Goal: Transaction & Acquisition: Purchase product/service

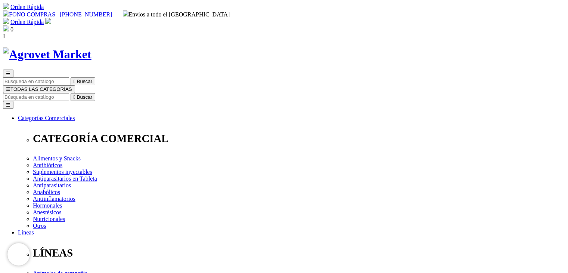
click at [13, 26] on span "0" at bounding box center [11, 29] width 3 height 6
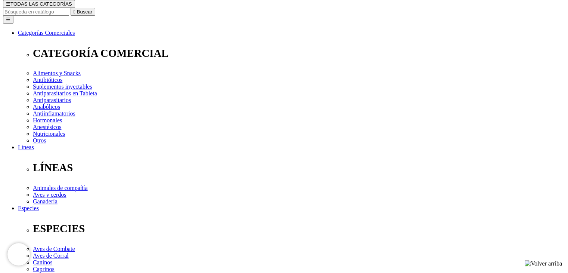
scroll to position [37, 0]
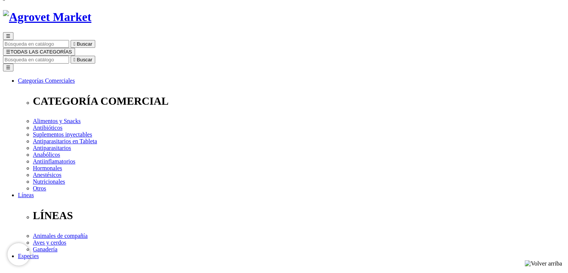
type input "2"
select select "205"
type input "1"
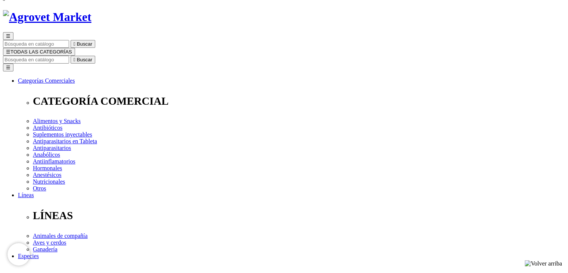
select select "205"
drag, startPoint x: 476, startPoint y: 194, endPoint x: 476, endPoint y: 199, distance: 4.9
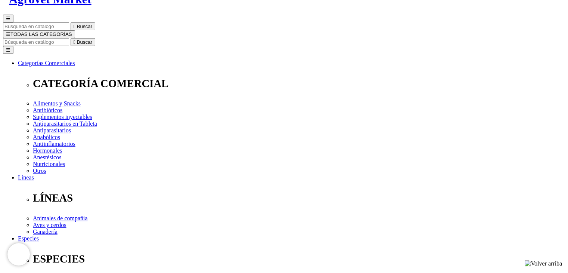
scroll to position [37, 0]
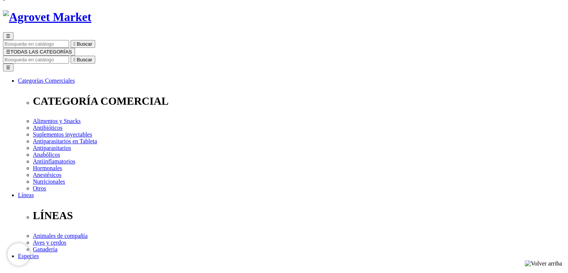
radio input "true"
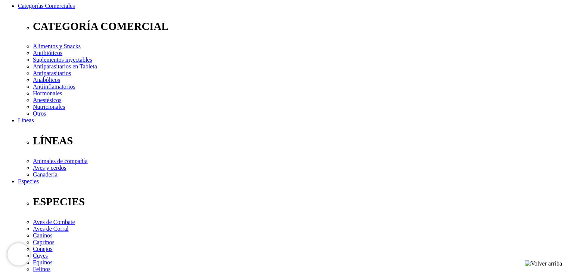
scroll to position [0, 0]
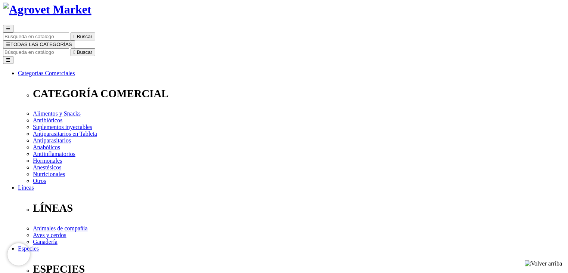
scroll to position [149, 0]
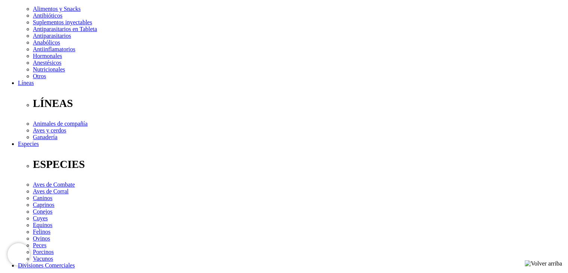
type input "ARAVIR"
type input "18"
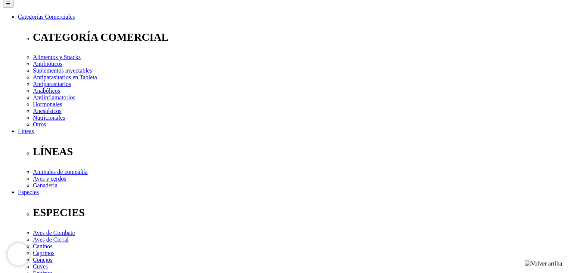
scroll to position [30, 0]
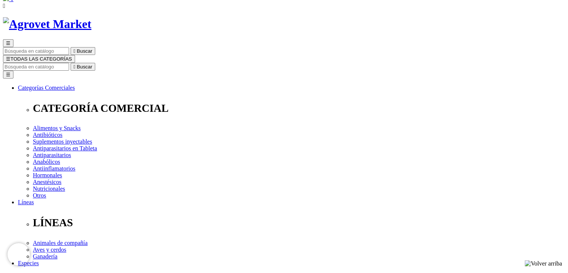
scroll to position [0, 0]
drag, startPoint x: 132, startPoint y: 168, endPoint x: 111, endPoint y: 169, distance: 21.3
type input "Margot"
drag, startPoint x: 121, startPoint y: 197, endPoint x: 119, endPoint y: 201, distance: 4.4
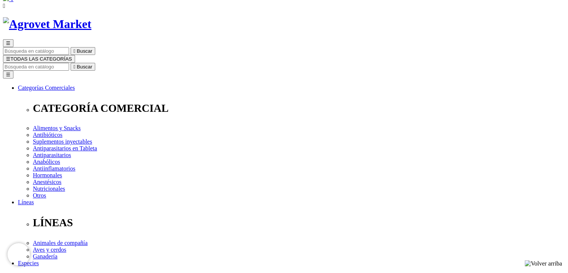
type input "Chalco Cruz"
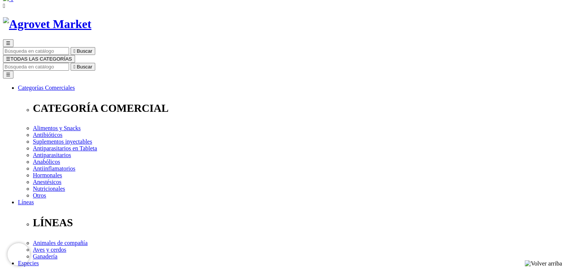
select select "DNI"
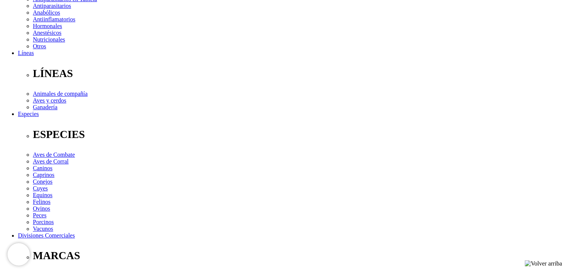
scroll to position [180, 0]
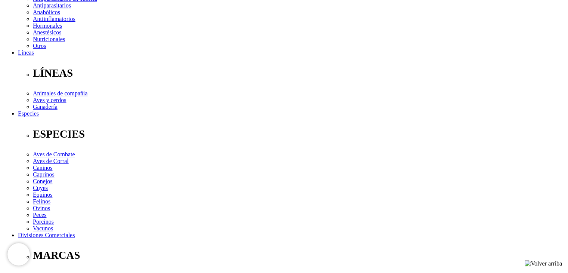
drag, startPoint x: 113, startPoint y: 56, endPoint x: 103, endPoint y: 96, distance: 41.6
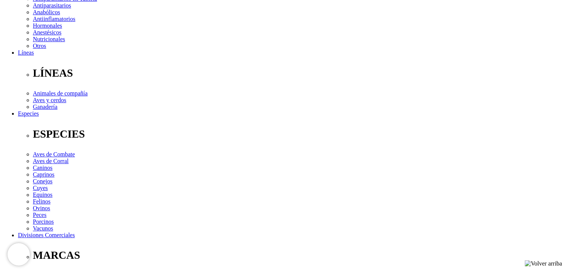
type input "70438289"
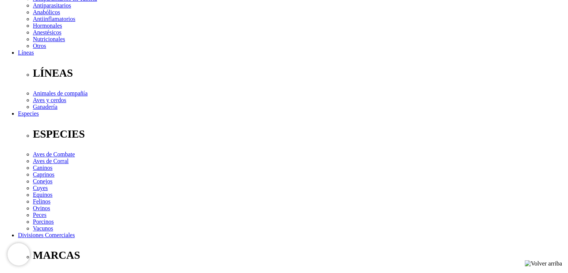
type input "a"
type input "Abigail Jessenia"
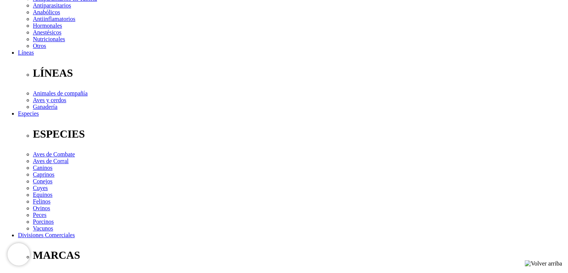
type input "Casaverde Chalco"
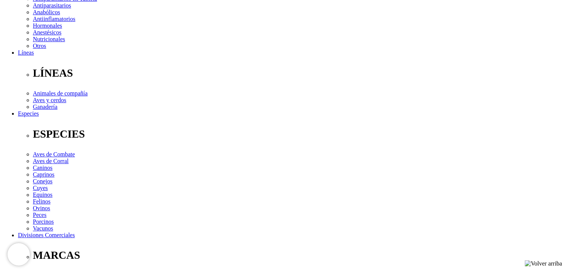
select select "Otra_actividad"
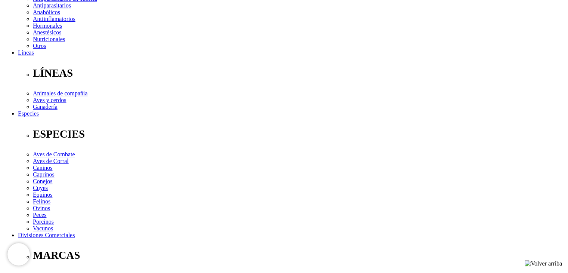
type input "patrash8siempre@gmail.com"
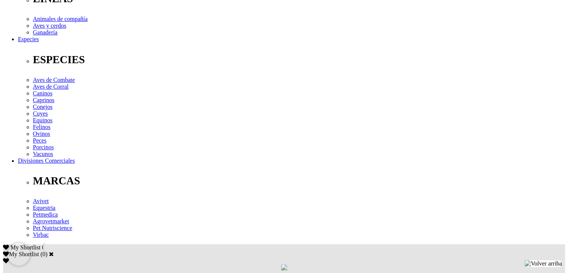
scroll to position [254, 0]
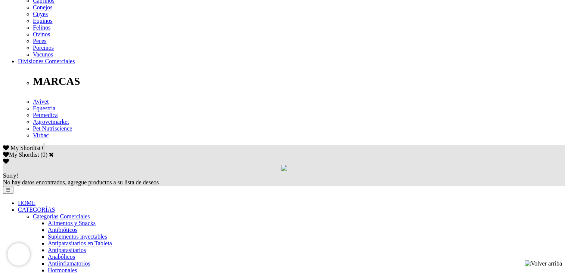
scroll to position [366, 0]
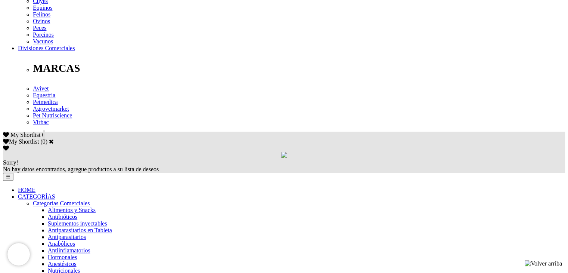
type input "22/02/1998"
checkbox input "true"
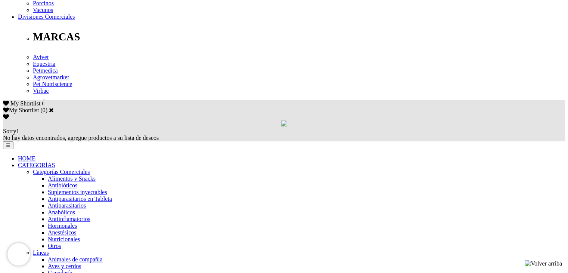
scroll to position [441, 0]
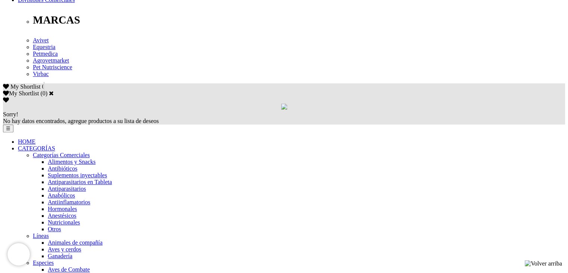
scroll to position [305, 0]
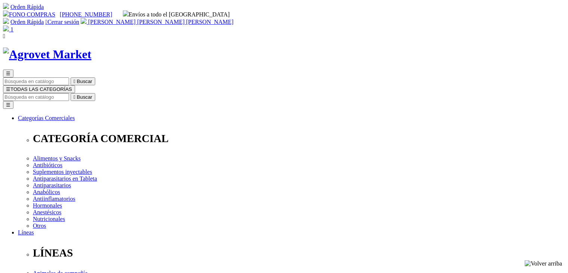
select select "1"
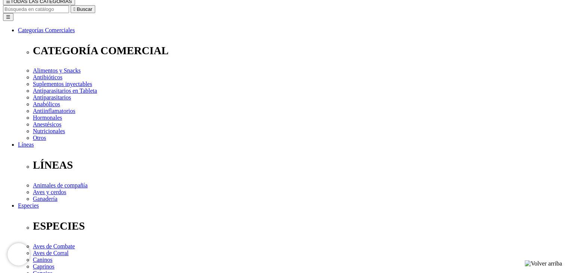
scroll to position [75, 0]
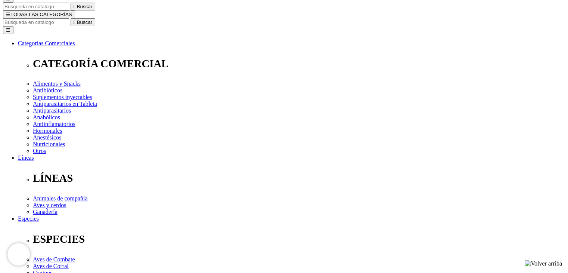
select select "LIMA"
select select
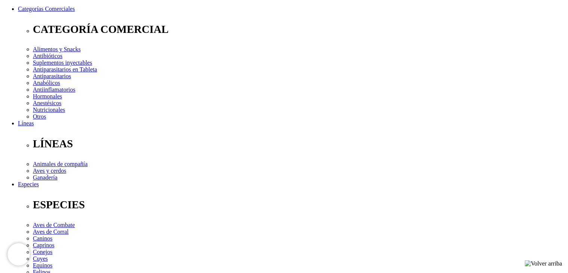
scroll to position [112, 0]
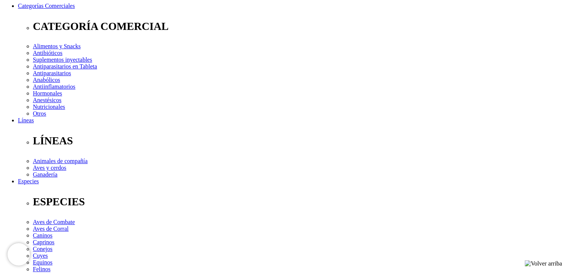
drag, startPoint x: 174, startPoint y: 84, endPoint x: 166, endPoint y: 100, distance: 18.7
select select "3"
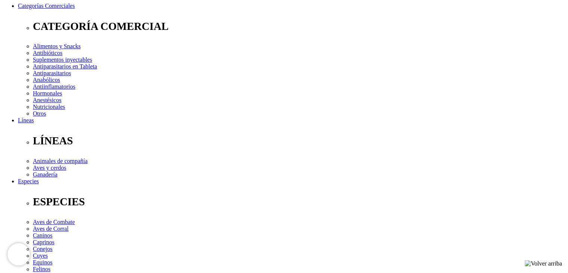
select select "10"
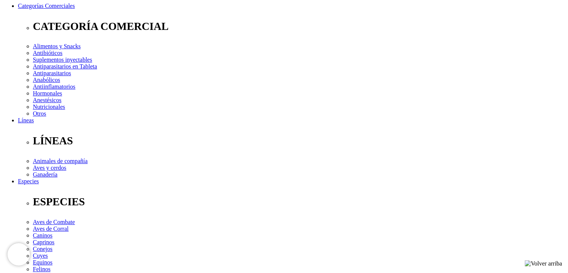
type input "AV. marginal 409"
select select "Boleta"
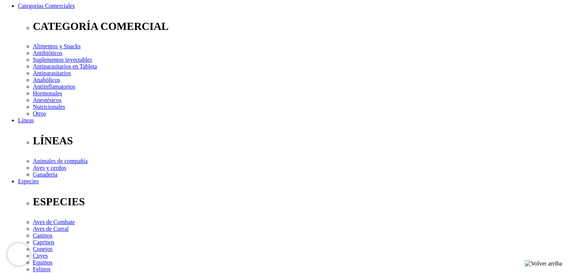
type input "922970740"
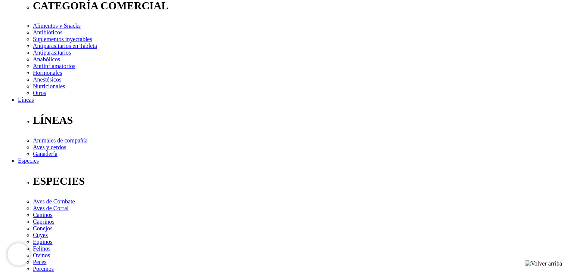
scroll to position [149, 0]
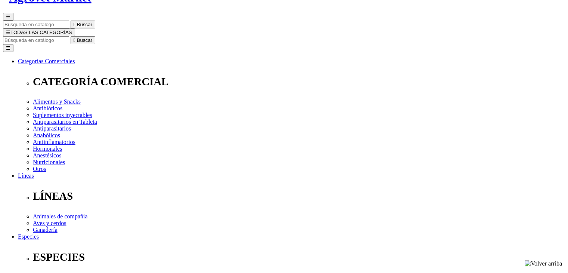
scroll to position [112, 0]
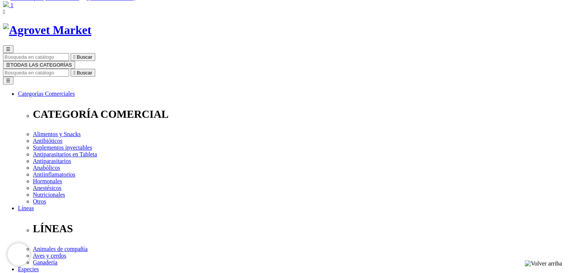
scroll to position [37, 0]
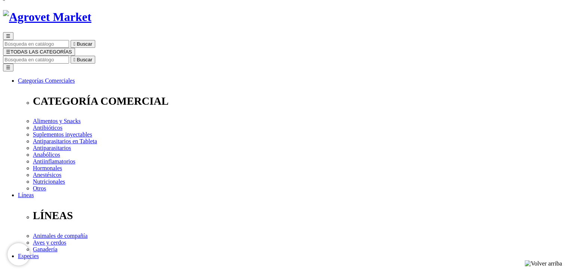
radio input "true"
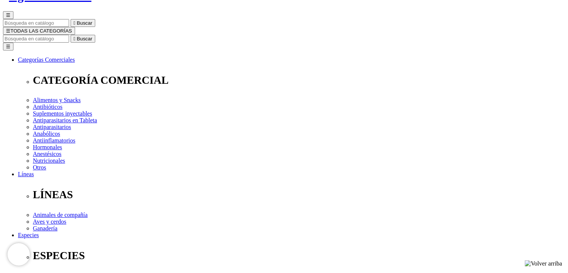
scroll to position [112, 0]
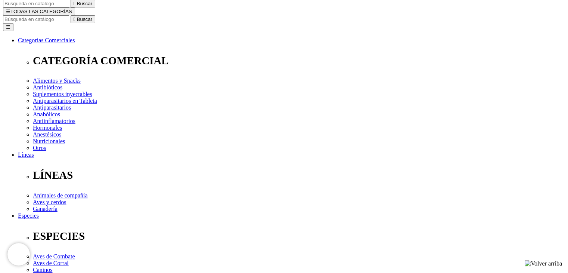
scroll to position [37, 0]
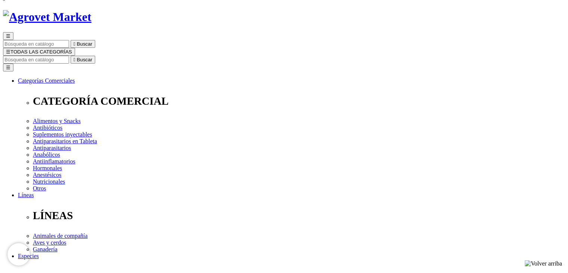
checkbox input "true"
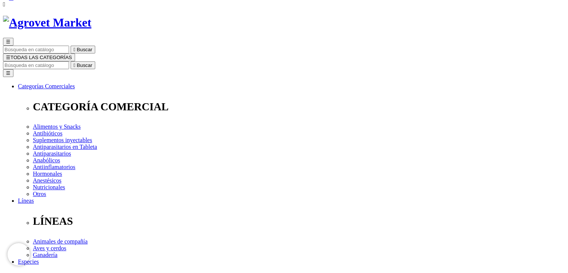
scroll to position [0, 0]
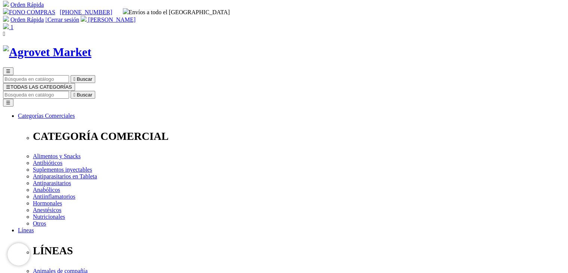
scroll to position [135, 0]
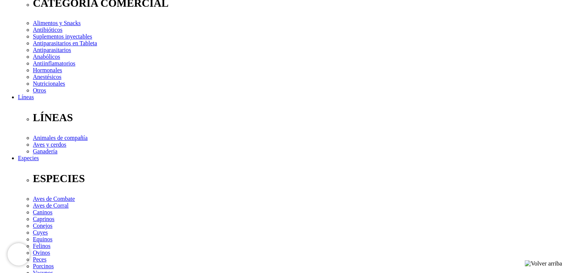
radio input "true"
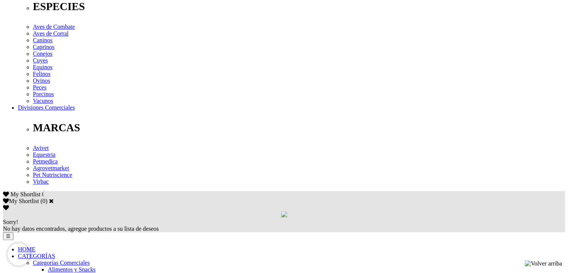
scroll to position [224, 0]
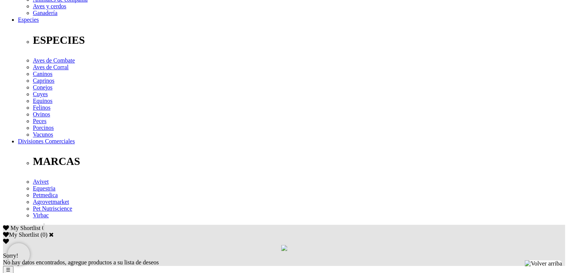
scroll to position [336, 0]
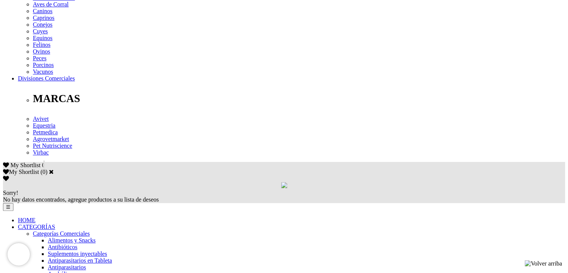
drag, startPoint x: 191, startPoint y: 51, endPoint x: 209, endPoint y: 56, distance: 18.8
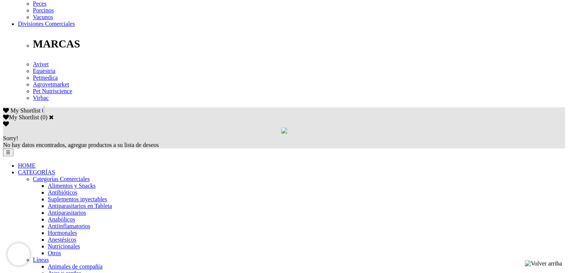
scroll to position [373, 0]
